Goal: Entertainment & Leisure: Consume media (video, audio)

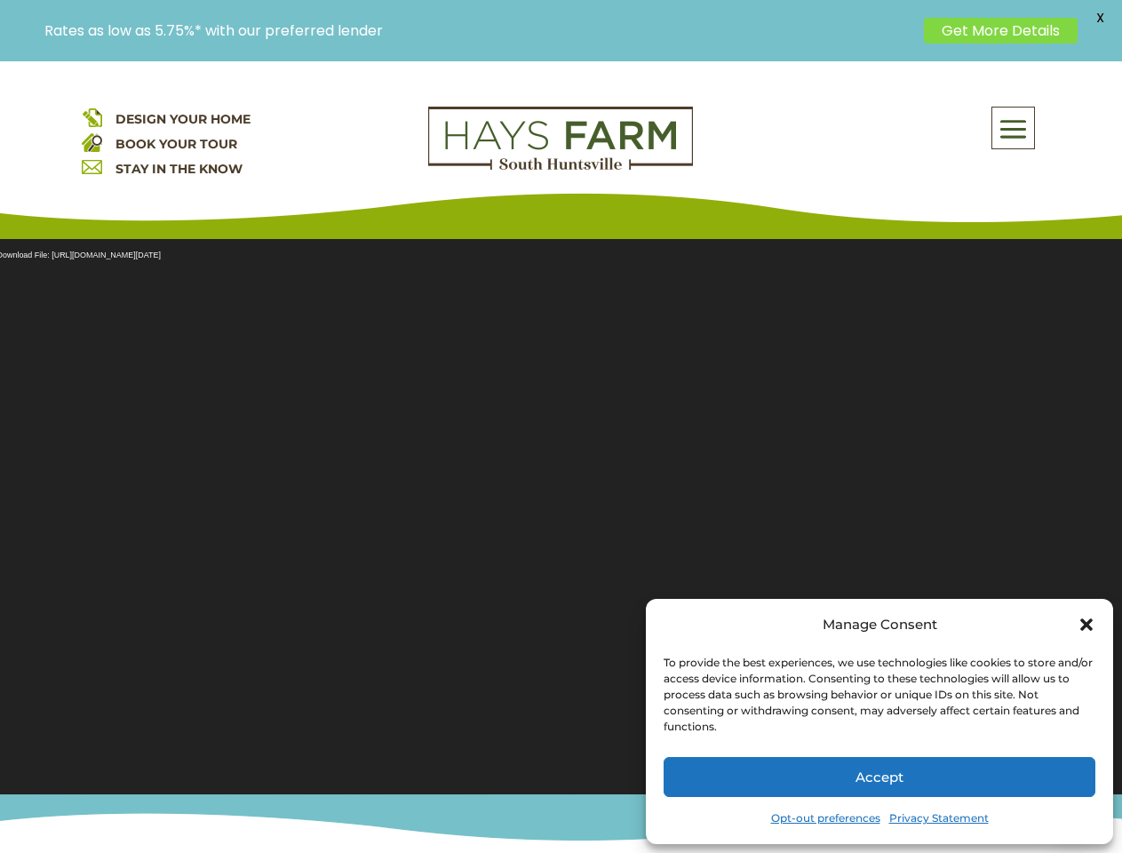
click at [561, 457] on section "Video Player Media error: Format(s) not supported or source(s) not found Downlo…" at bounding box center [561, 506] width 1122 height 578
click at [1014, 128] on span at bounding box center [1013, 128] width 42 height 41
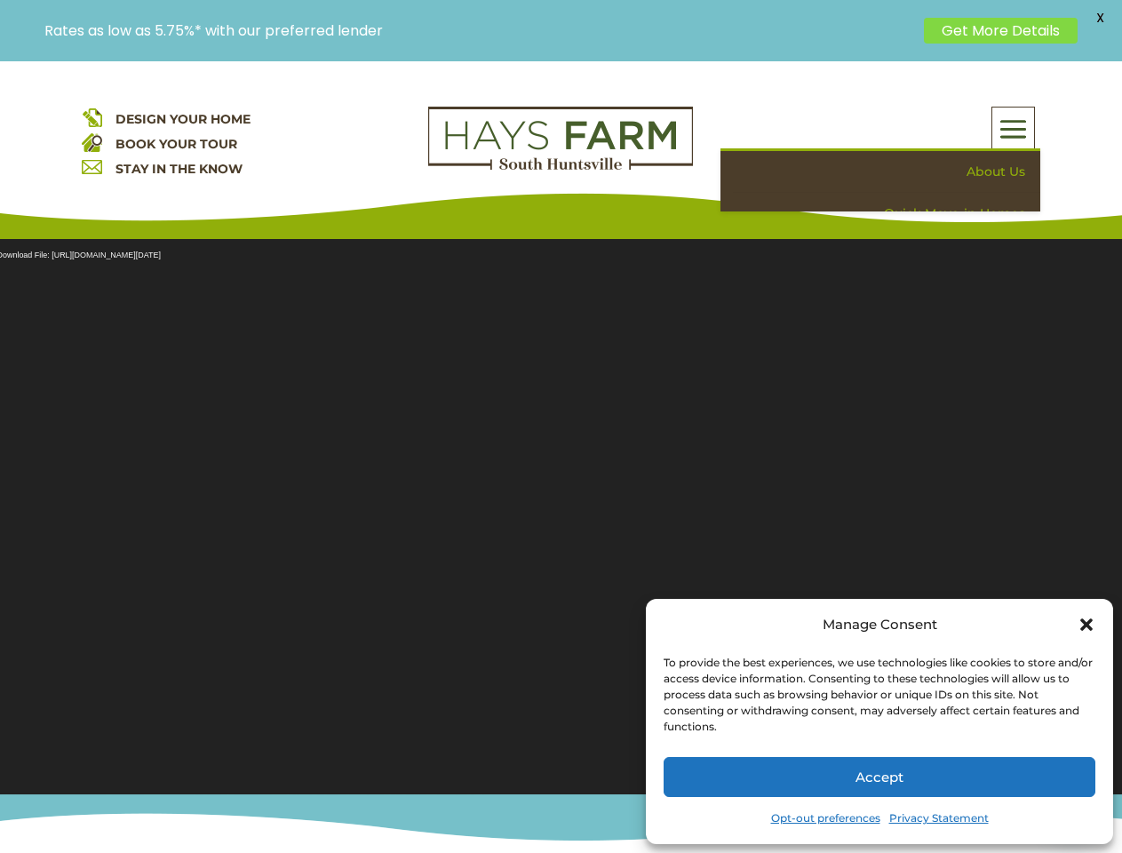
click at [561, 506] on section "Video Player Media error: Format(s) not supported or source(s) not found Downlo…" at bounding box center [561, 506] width 1122 height 578
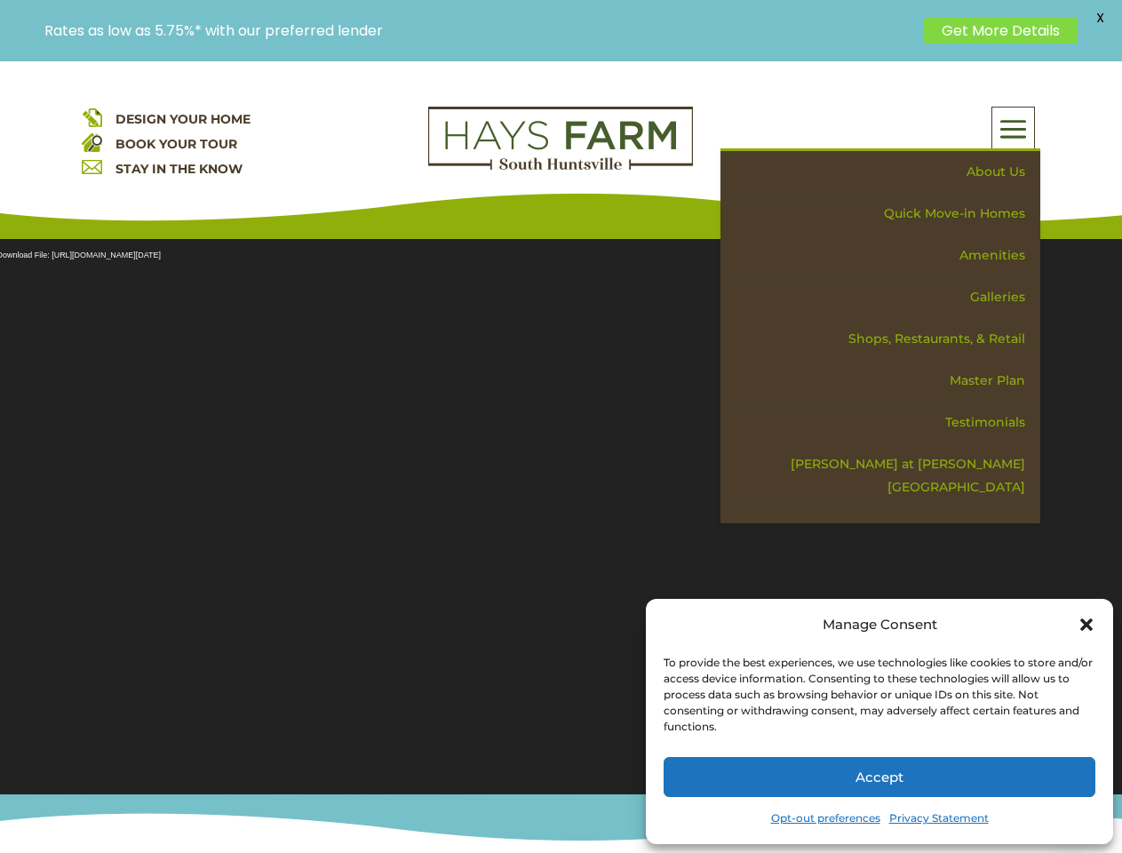
click at [561, 506] on section "Video Player Media error: Format(s) not supported or source(s) not found Downlo…" at bounding box center [561, 506] width 1122 height 578
click at [1100, 18] on span "X" at bounding box center [1100, 17] width 27 height 27
